Goal: Feedback & Contribution: Leave review/rating

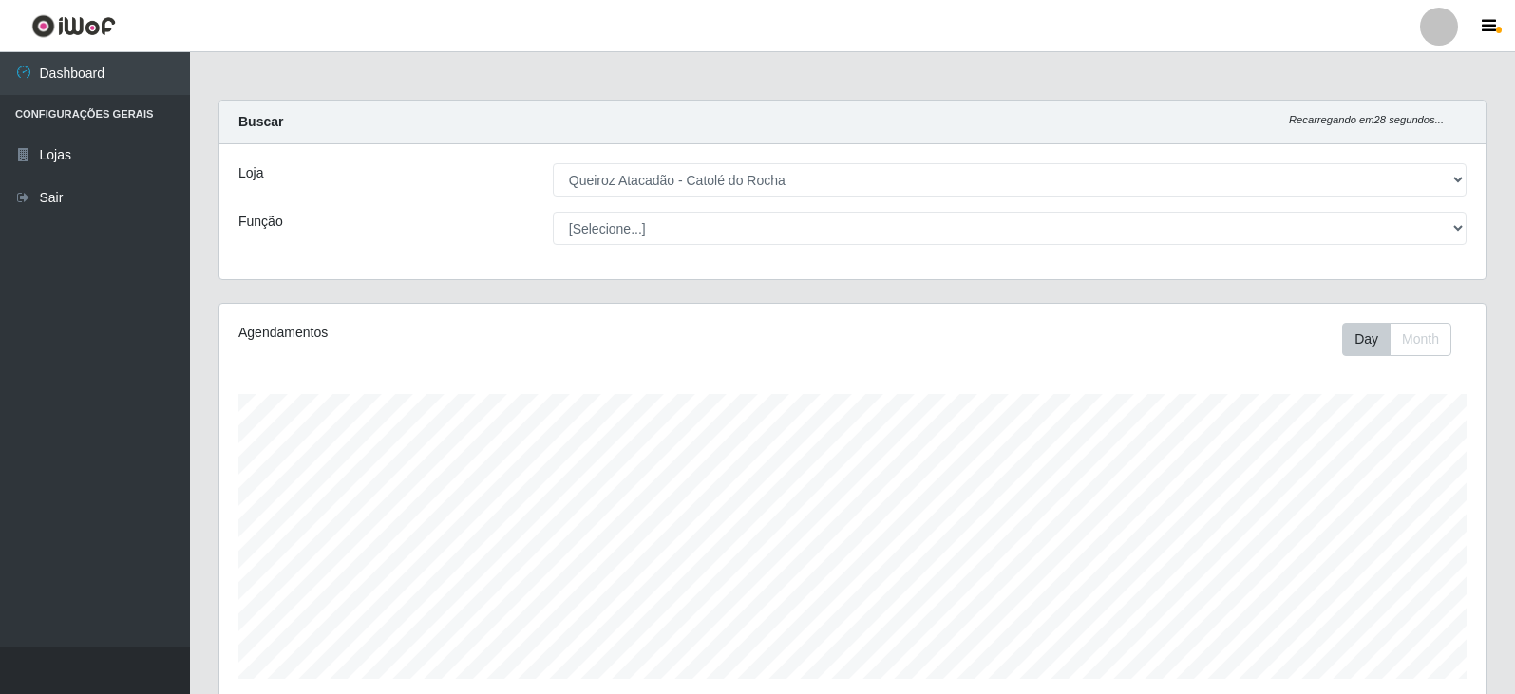
select select "500"
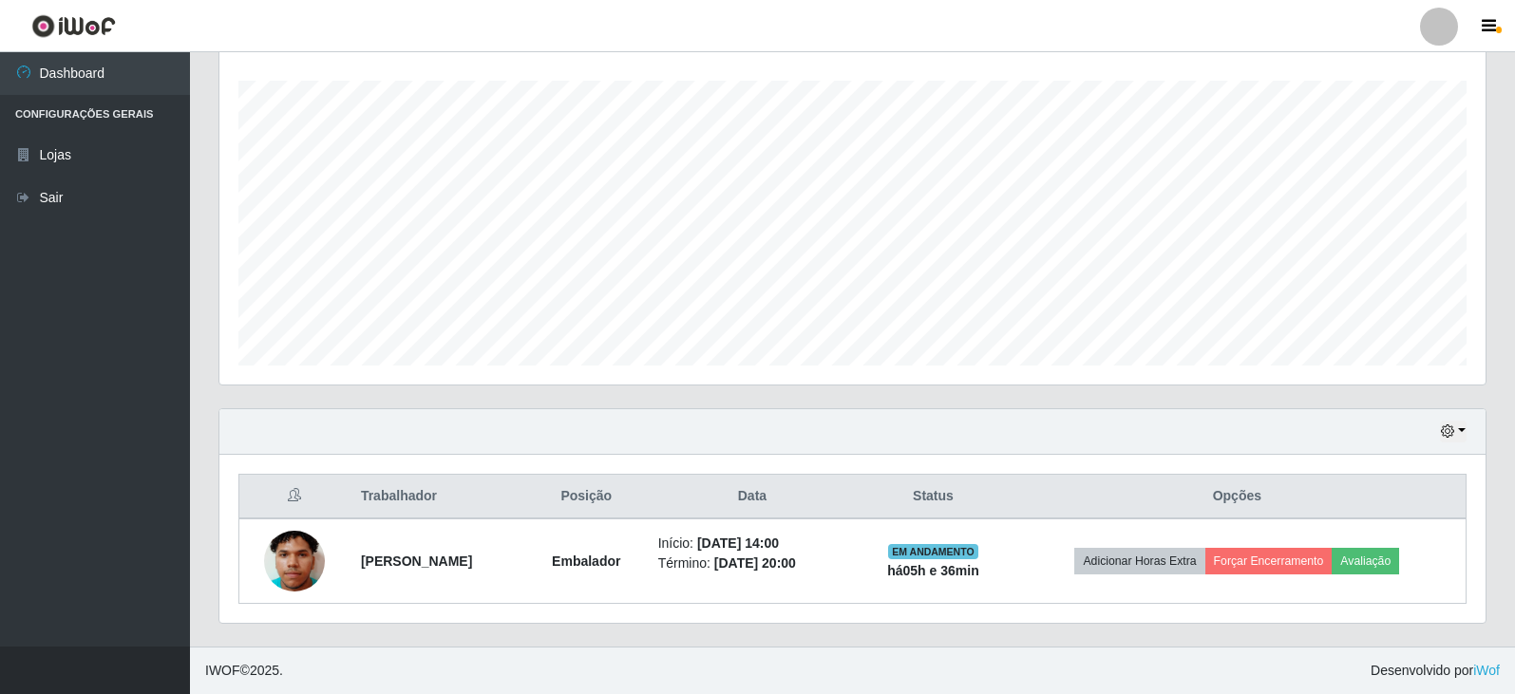
scroll to position [394, 1266]
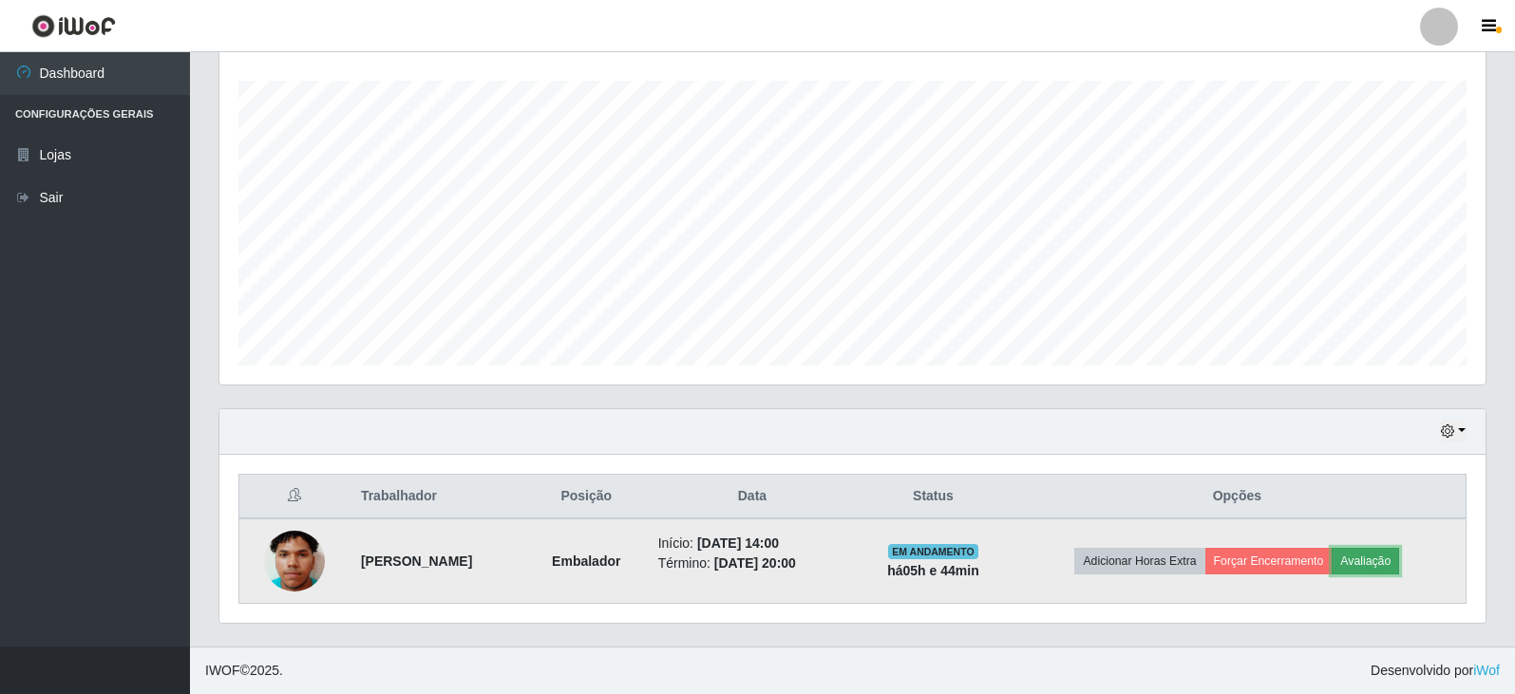
click at [1385, 557] on button "Avaliação" at bounding box center [1364, 561] width 67 height 27
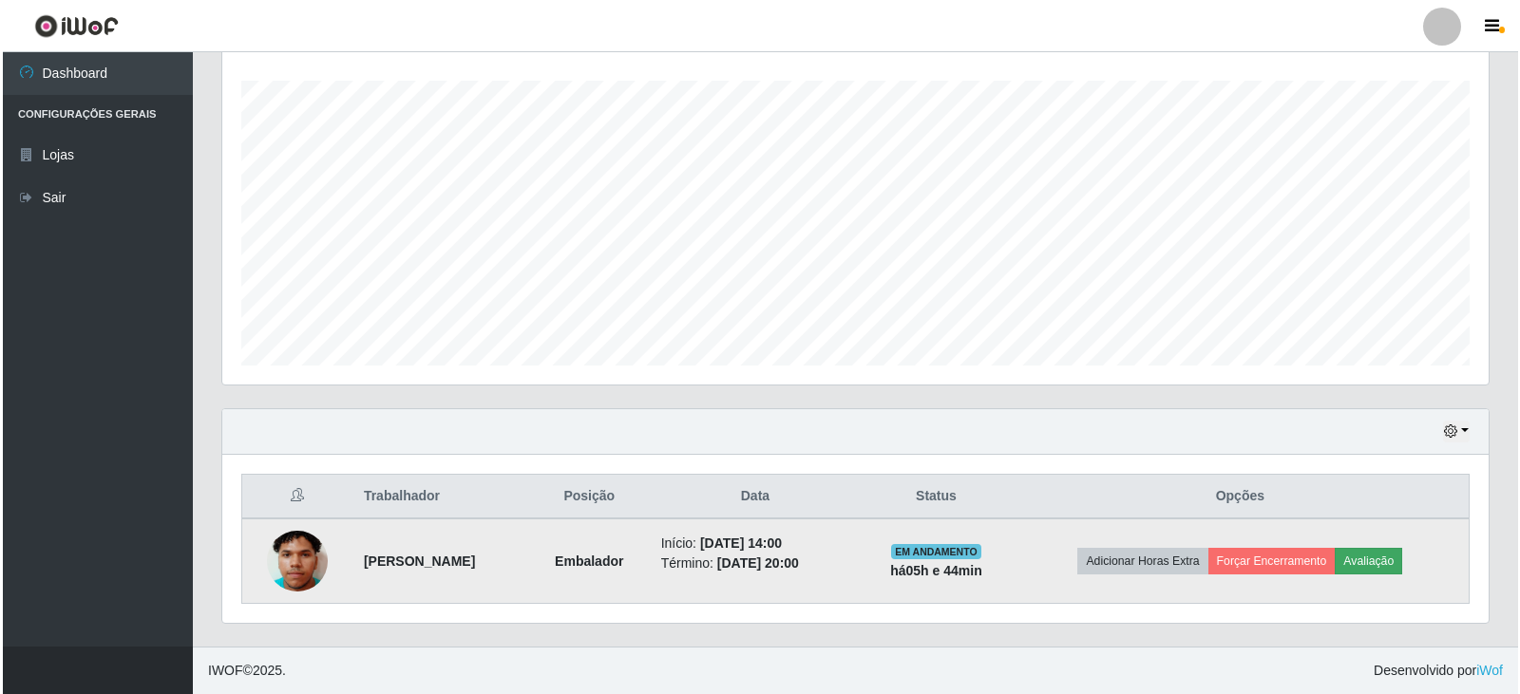
scroll to position [394, 1256]
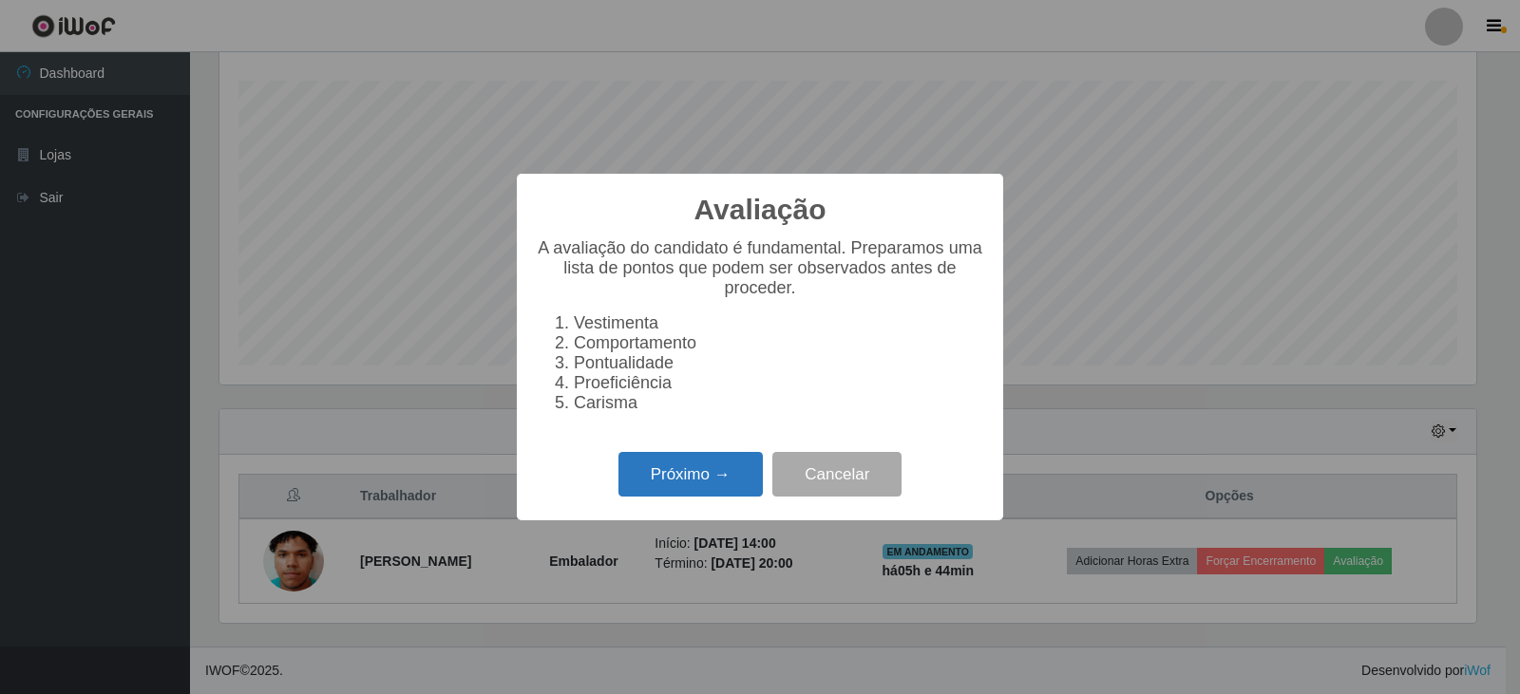
click at [683, 480] on button "Próximo →" at bounding box center [690, 474] width 144 height 45
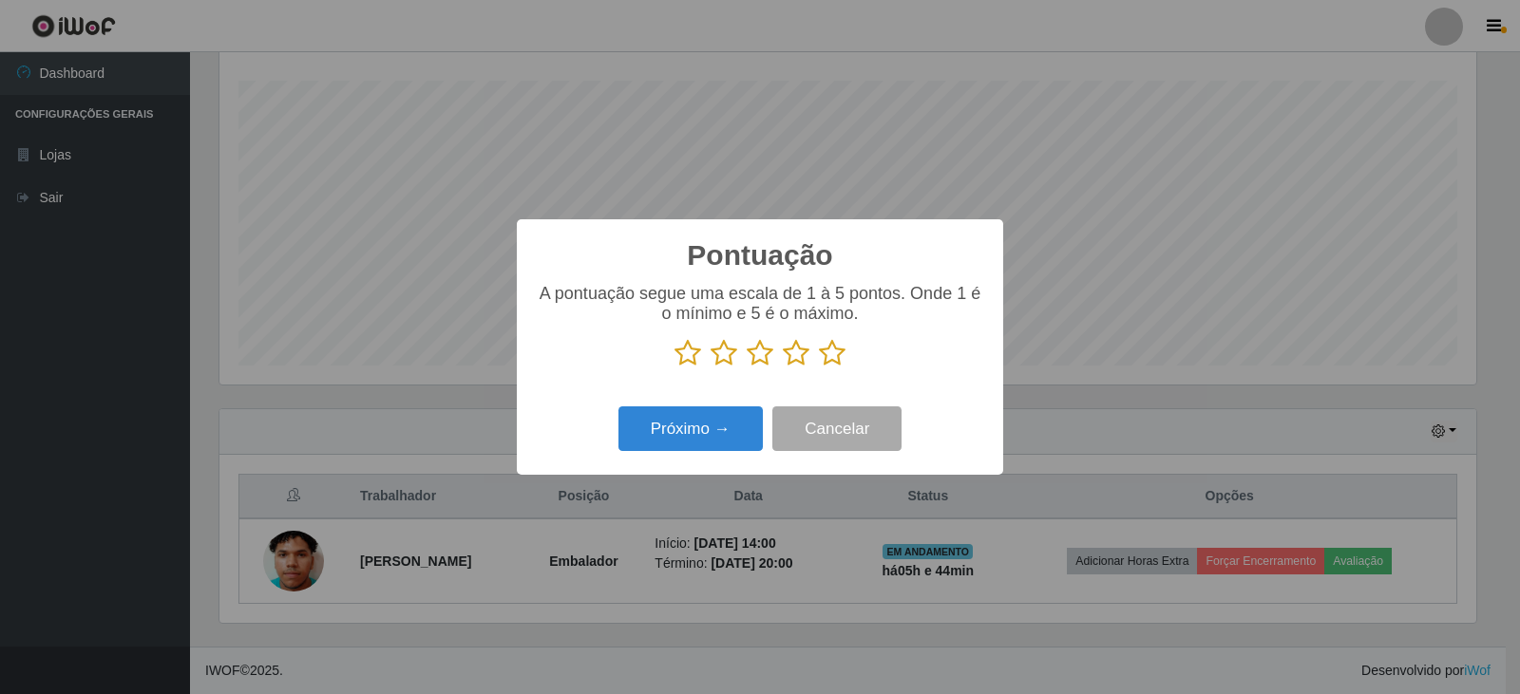
click at [834, 356] on icon at bounding box center [832, 353] width 27 height 28
click at [819, 368] on input "radio" at bounding box center [819, 368] width 0 height 0
click at [661, 425] on button "Próximo →" at bounding box center [690, 428] width 144 height 45
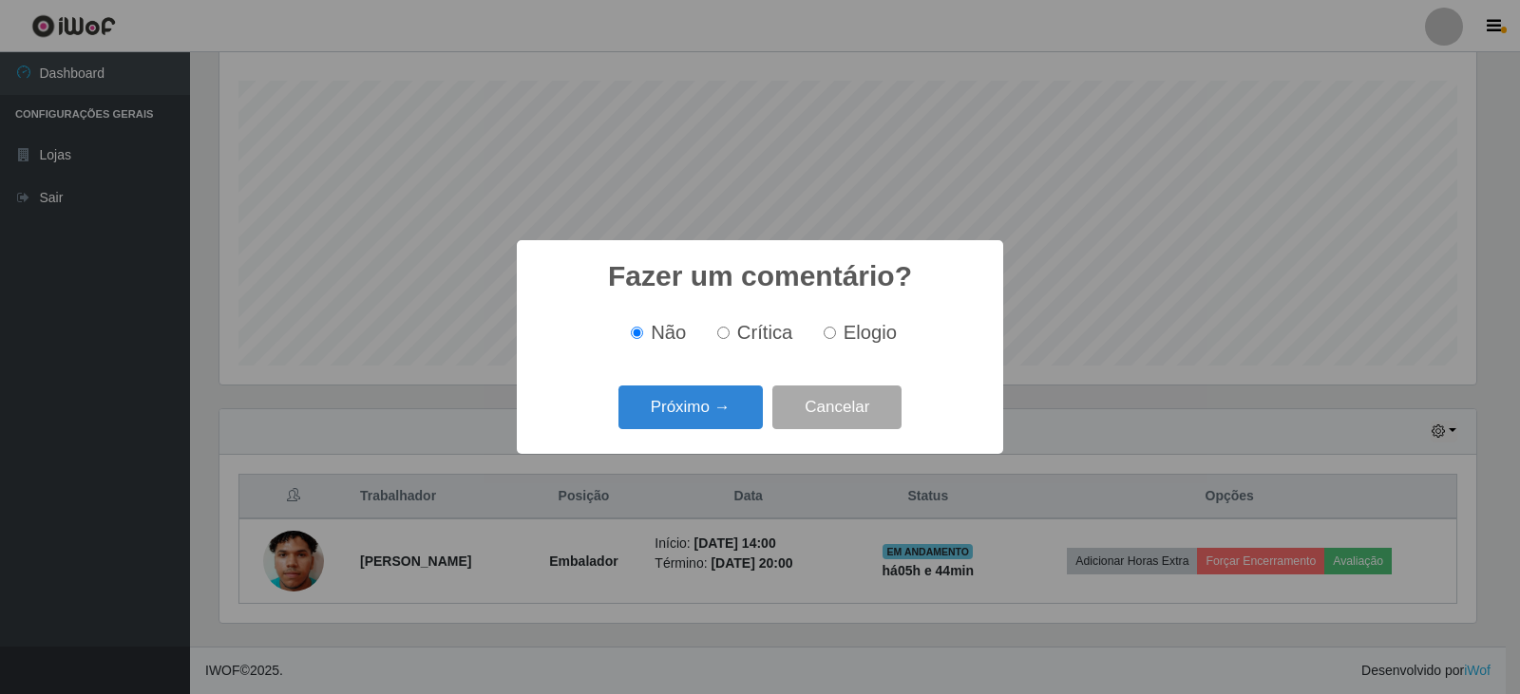
click at [824, 335] on input "Elogio" at bounding box center [829, 333] width 12 height 12
radio input "true"
click at [732, 406] on button "Próximo →" at bounding box center [690, 408] width 144 height 45
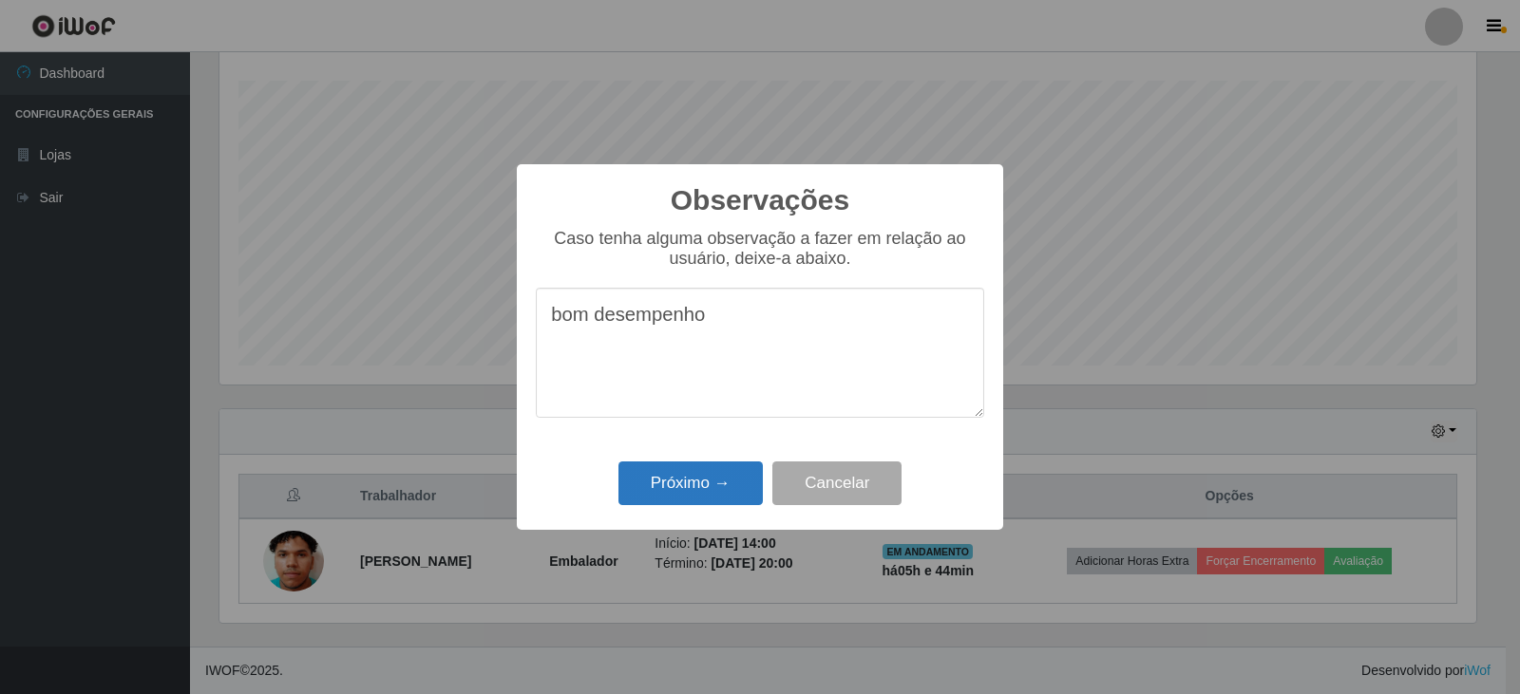
type textarea "bom desempenho"
click at [702, 487] on button "Próximo →" at bounding box center [690, 484] width 144 height 45
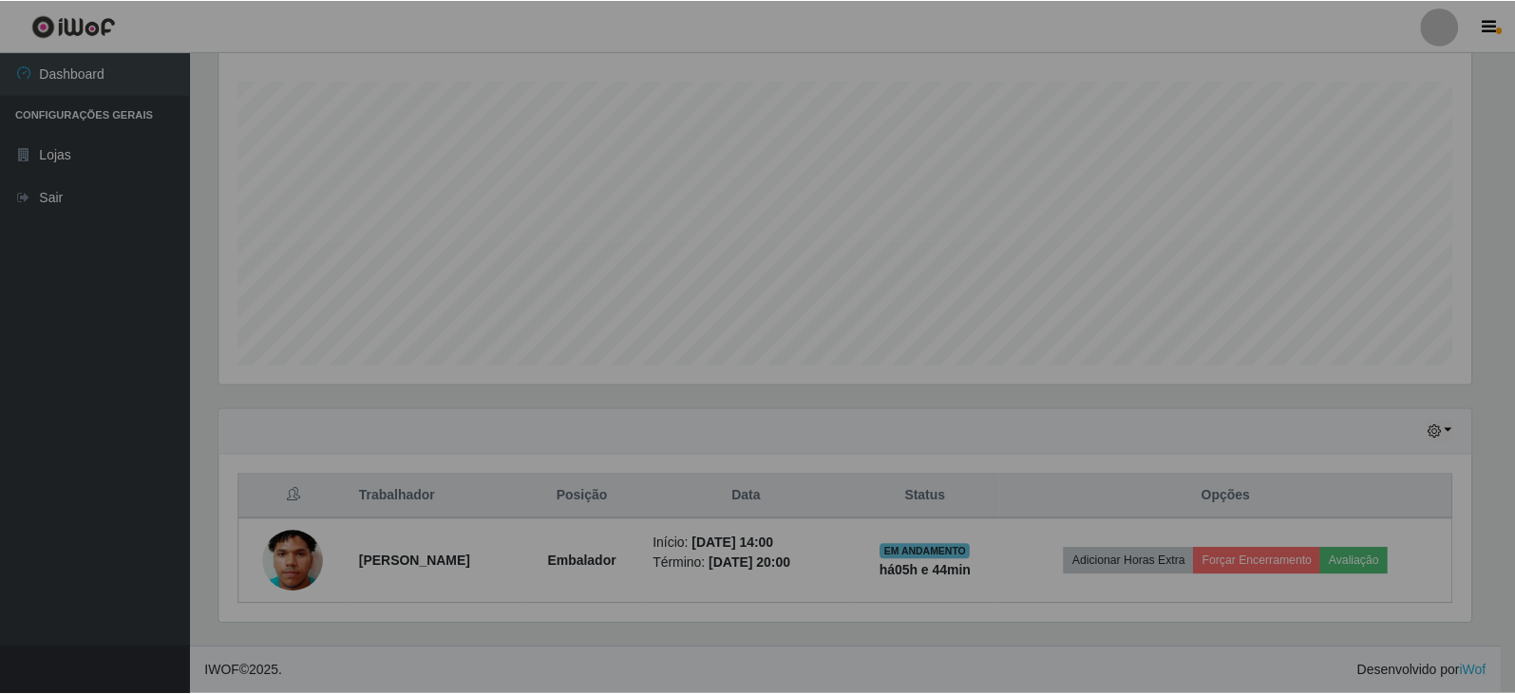
scroll to position [394, 1266]
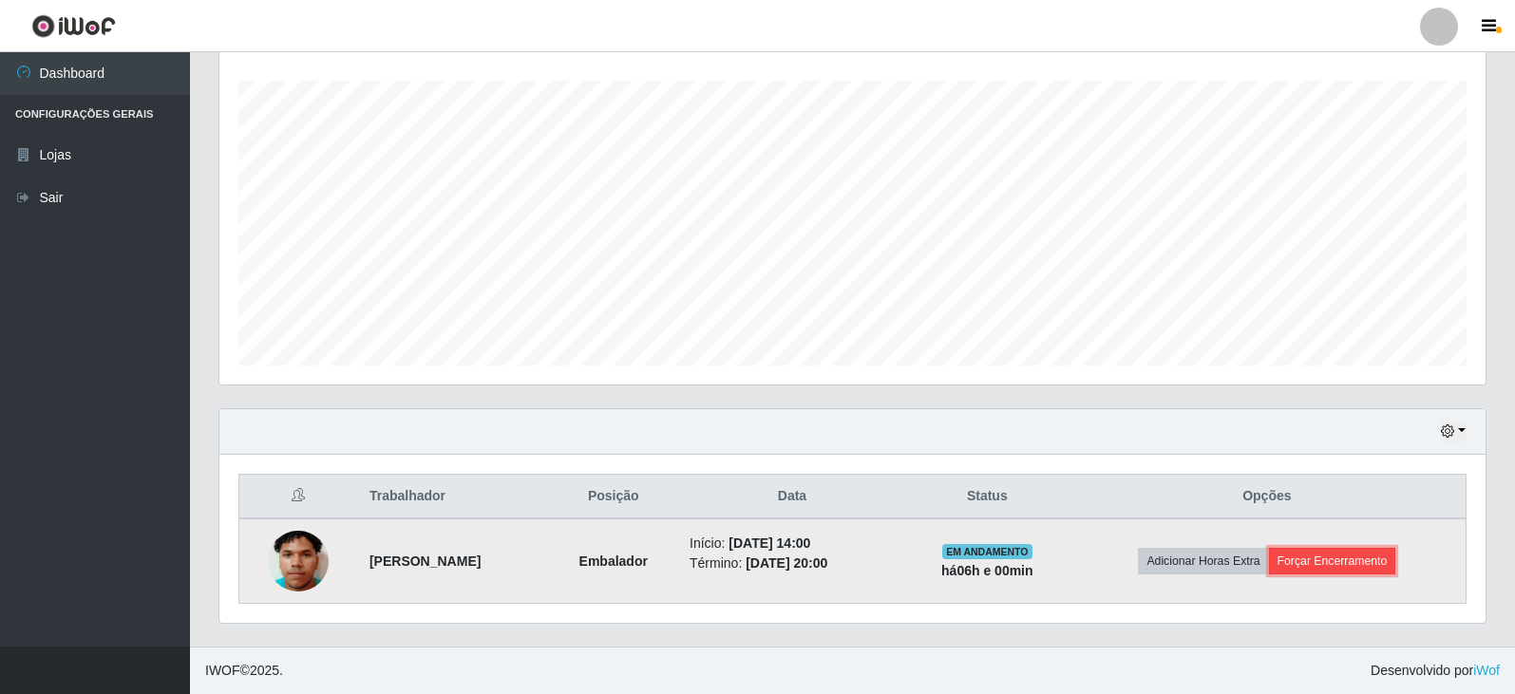
click at [1347, 551] on button "Forçar Encerramento" at bounding box center [1332, 561] width 127 height 27
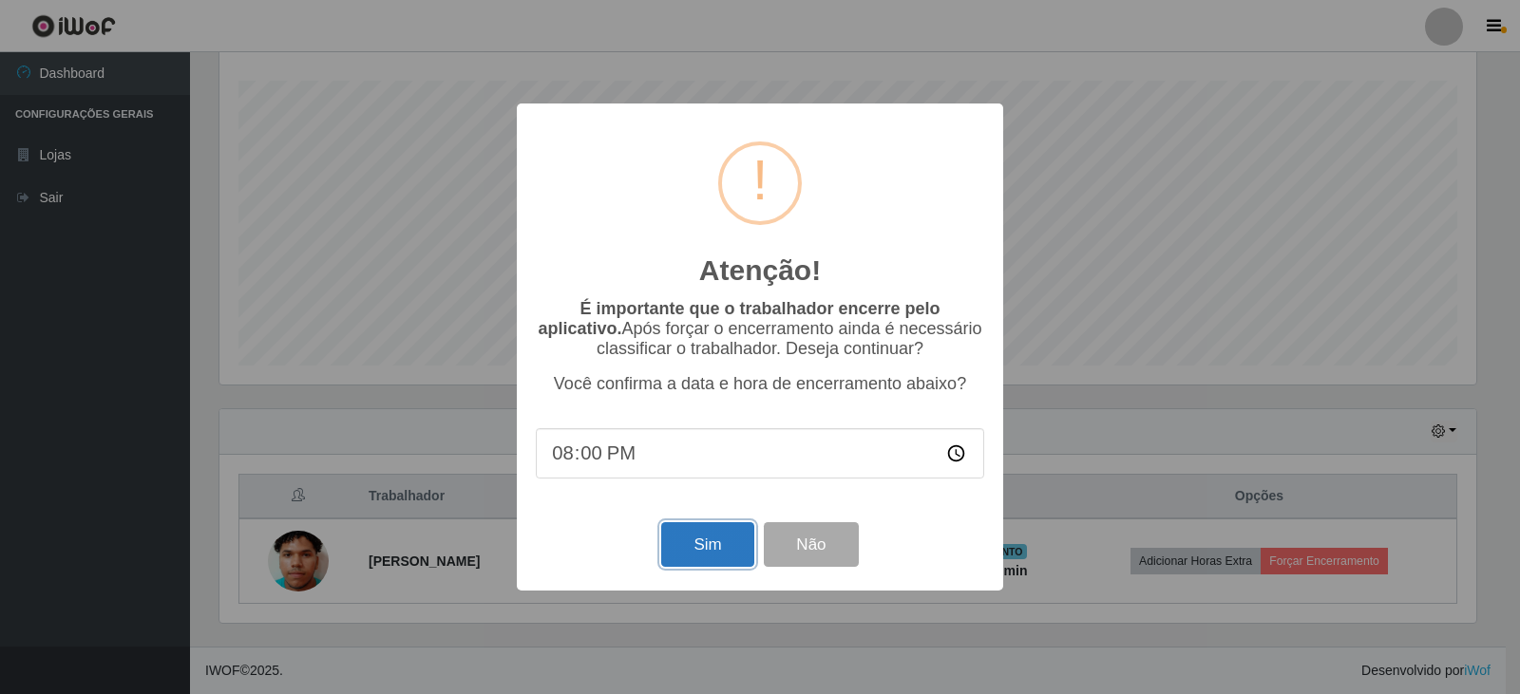
click at [703, 537] on button "Sim" at bounding box center [707, 544] width 92 height 45
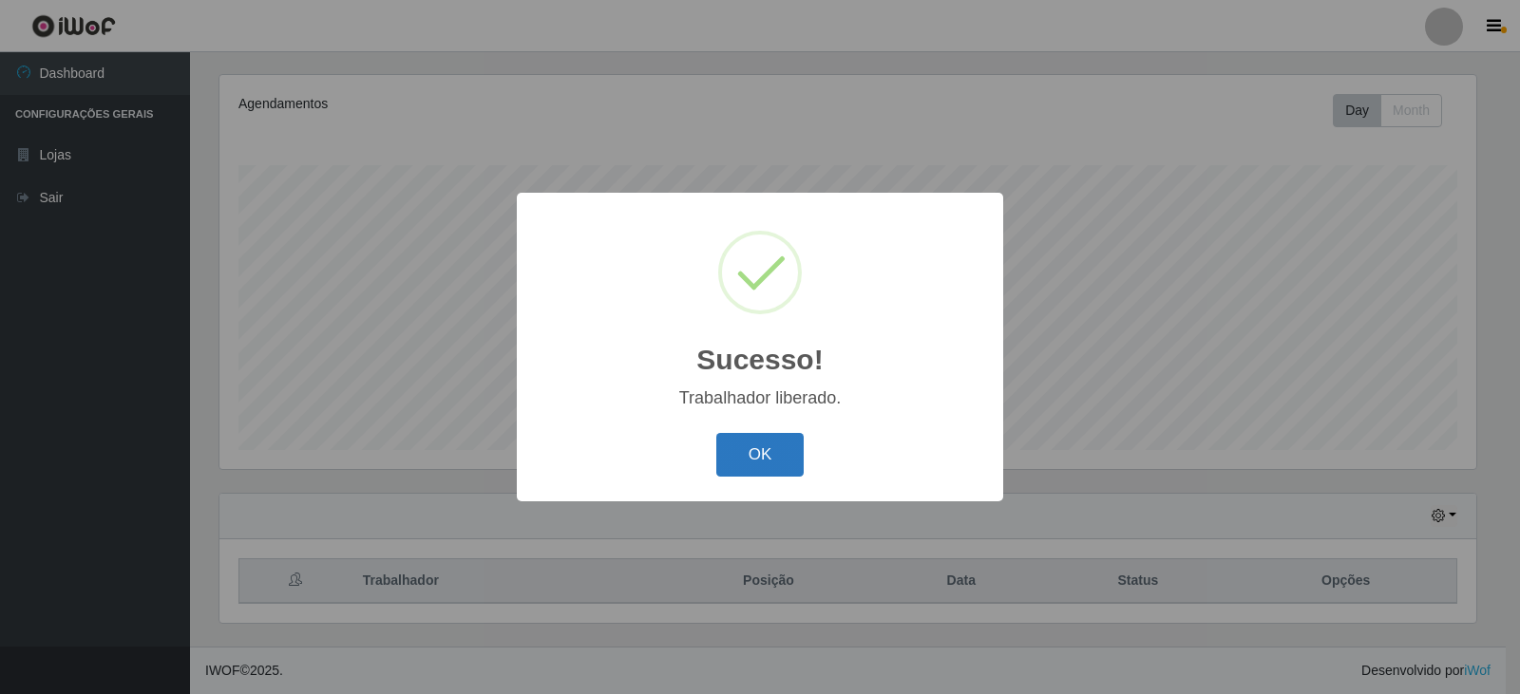
click at [745, 445] on button "OK" at bounding box center [760, 455] width 88 height 45
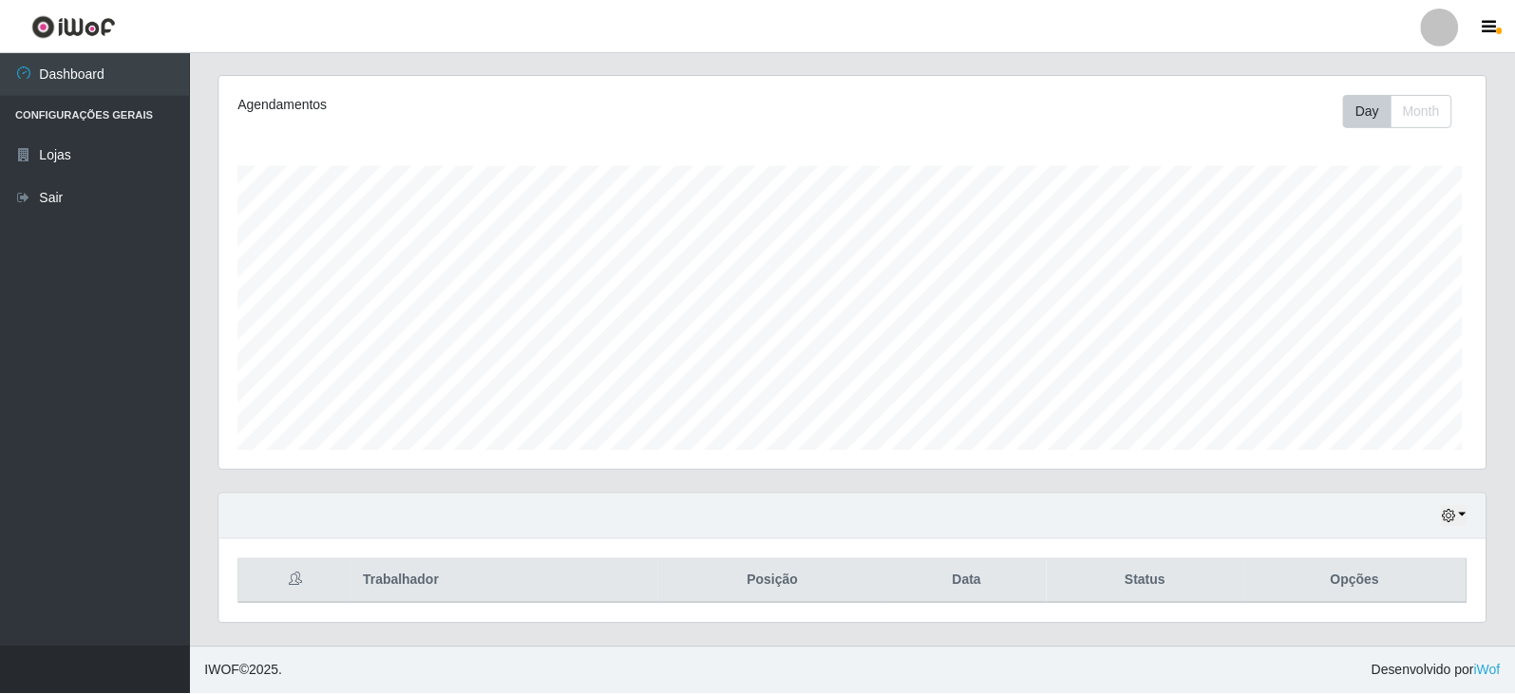
scroll to position [394, 1266]
